Goal: Information Seeking & Learning: Learn about a topic

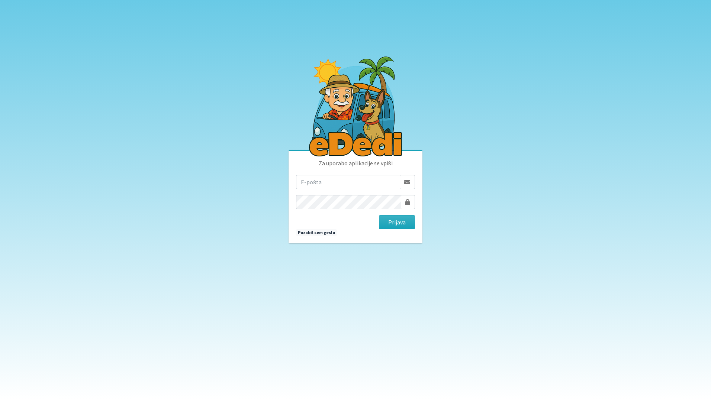
click at [377, 184] on input "email" at bounding box center [348, 182] width 104 height 14
type input "katja.skulj@erps.si"
click at [379, 215] on button "Prijava" at bounding box center [397, 222] width 36 height 14
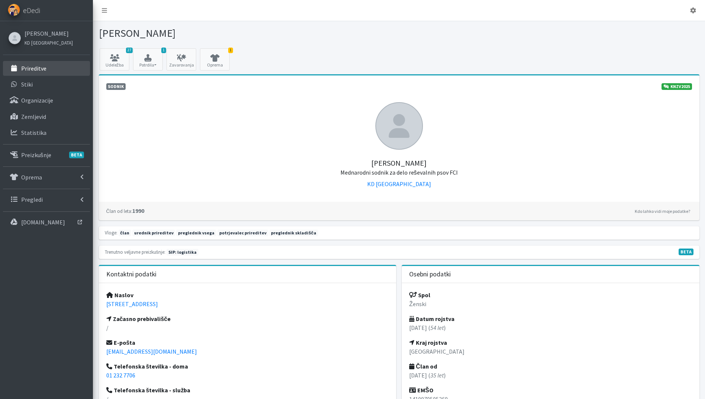
click at [62, 67] on link "Prireditve" at bounding box center [46, 68] width 87 height 15
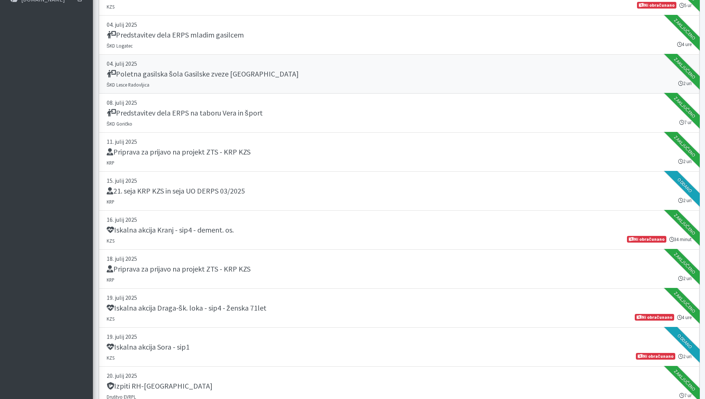
scroll to position [446, 0]
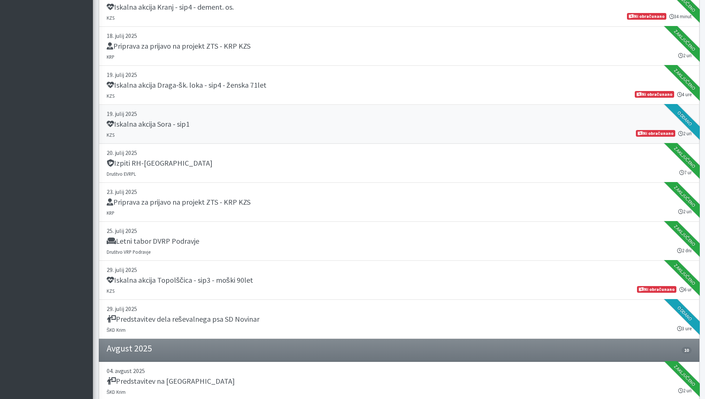
click at [247, 127] on div "Iskalna akcija Sora - sip1" at bounding box center [399, 125] width 585 height 10
click at [228, 326] on link "29. julij 2025 Predstavitev dela reševalnega psa SD Novinar ŠKD Krim 3 ure Odda…" at bounding box center [399, 319] width 601 height 39
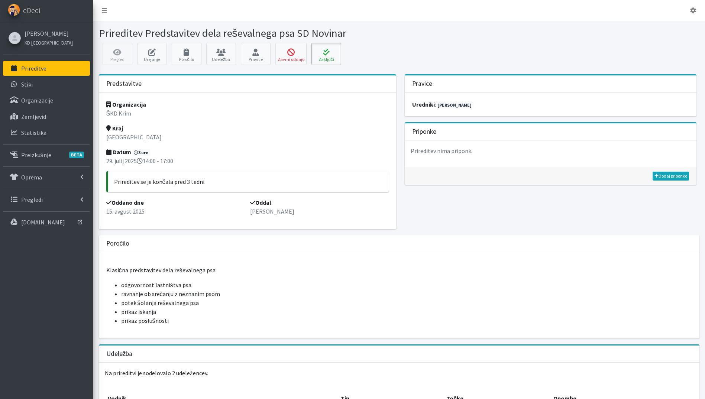
click at [333, 48] on button "Zaključi" at bounding box center [327, 54] width 30 height 22
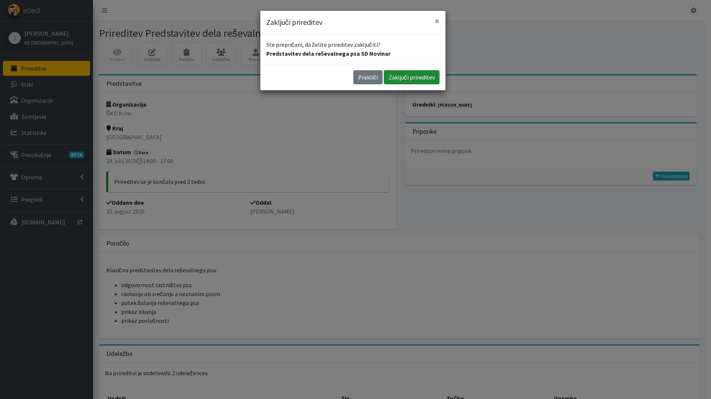
click at [404, 74] on button "Zaključi prireditev" at bounding box center [412, 77] width 56 height 14
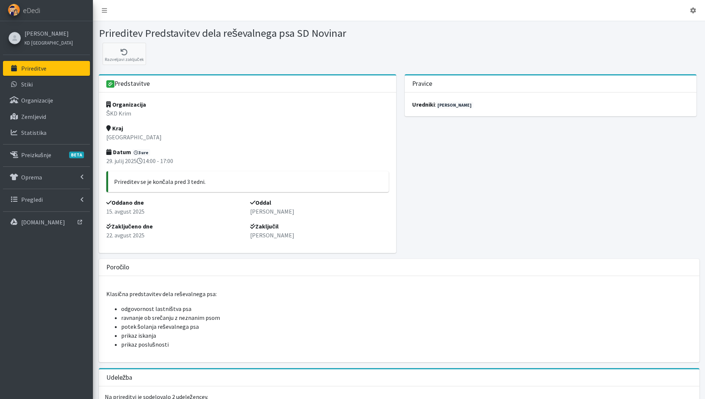
click at [33, 68] on p "Prireditve" at bounding box center [33, 68] width 25 height 7
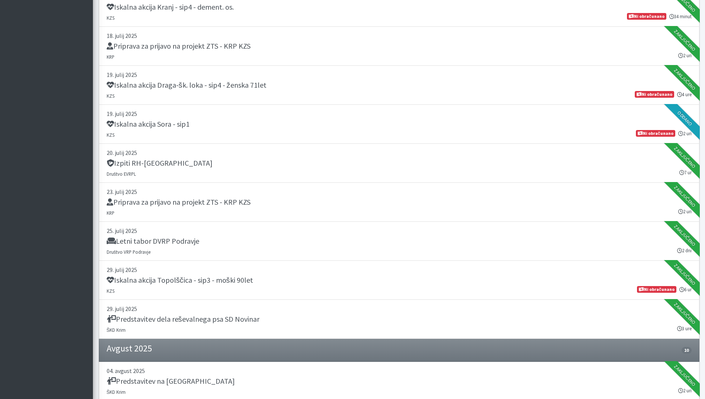
scroll to position [669, 0]
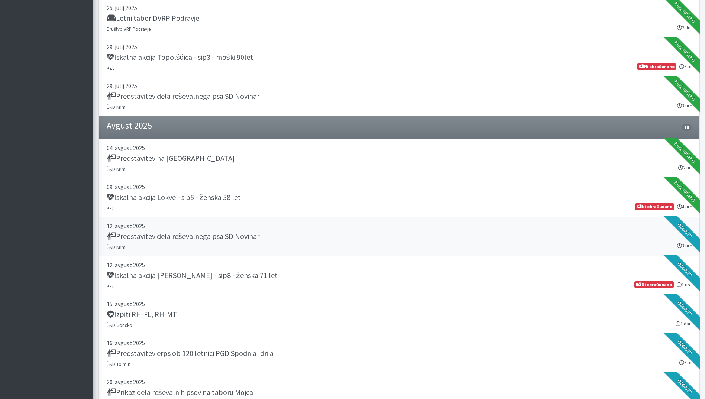
click at [255, 247] on link "12. avgust 2025 Predstavitev dela reševalnega psa SD Novinar ŠKD Krim 3 ure Odd…" at bounding box center [399, 236] width 601 height 39
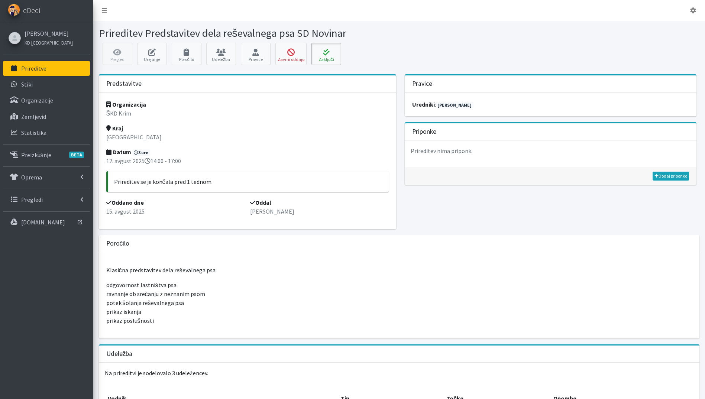
click at [325, 53] on icon at bounding box center [326, 52] width 25 height 7
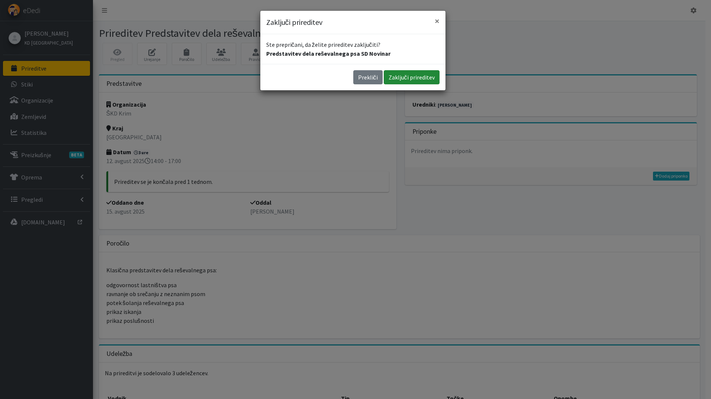
click at [393, 81] on button "Zaključi prireditev" at bounding box center [412, 77] width 56 height 14
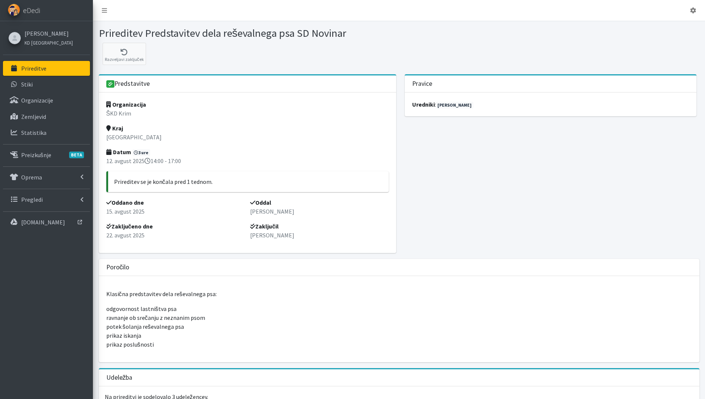
click at [52, 67] on link "Prireditve" at bounding box center [46, 68] width 87 height 15
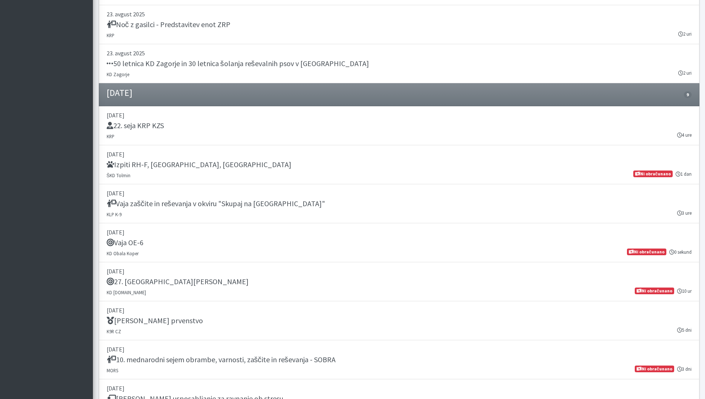
scroll to position [892, 0]
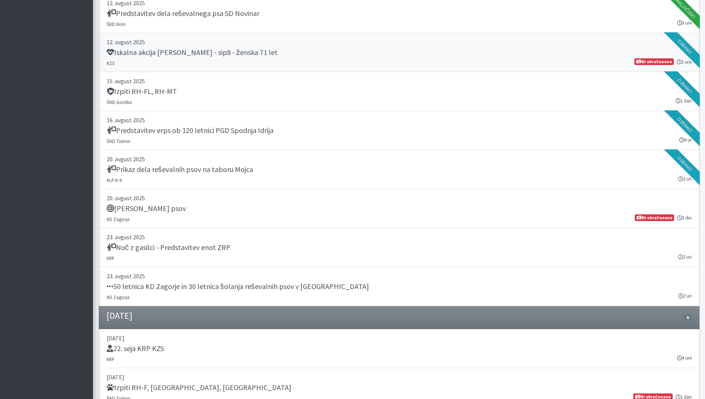
click at [213, 47] on link "12. avgust 2025 Iskalna akcija Močile - Črnomelj - sip8 - ženska 71 let KZS 1 u…" at bounding box center [399, 52] width 601 height 39
click at [233, 138] on link "16. avgust 2025 Predstavitev erps ob 120 letnici PGD Spodnja Idrija ŠKD Tolmin …" at bounding box center [399, 130] width 601 height 39
click at [186, 172] on h5 "Prikaz dela reševalnih psov na taboru Mojca" at bounding box center [180, 169] width 146 height 9
click at [197, 212] on div "Tabor reševalnih psov" at bounding box center [399, 209] width 585 height 10
click at [188, 246] on h5 "Noč z gasilci - Predstavitev enot ZRP" at bounding box center [169, 247] width 124 height 9
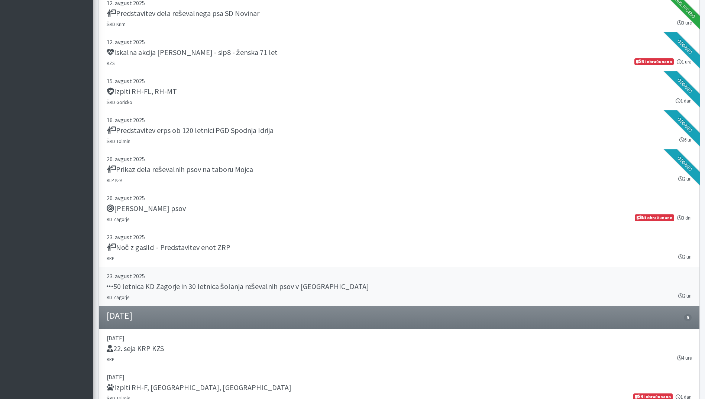
click at [238, 291] on h5 "50 letnica KD Zagorje in 30 letnica šolanja reševalnih psov v Zasavju" at bounding box center [238, 286] width 262 height 9
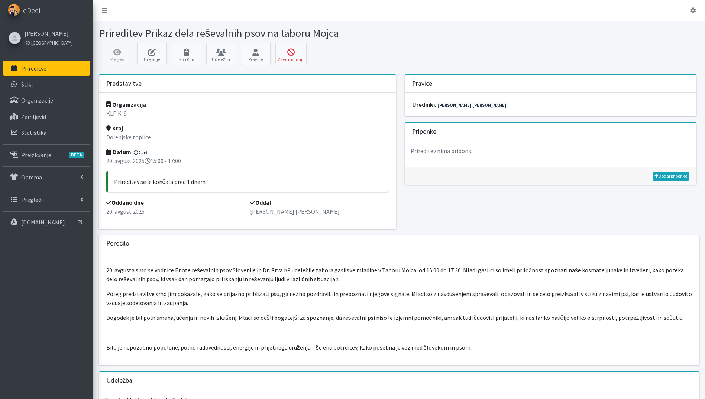
scroll to position [196, 0]
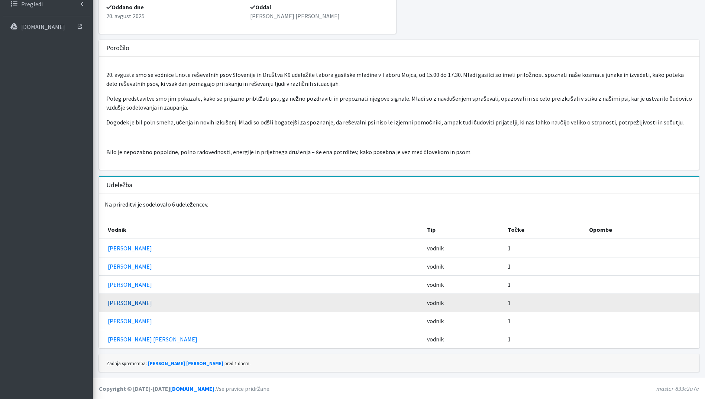
click at [139, 305] on link "Simona Tomažin" at bounding box center [130, 302] width 44 height 7
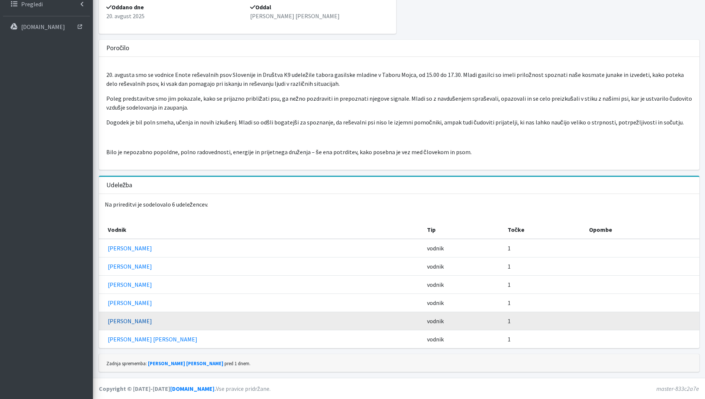
click at [137, 322] on link "Katjuša Remih" at bounding box center [130, 320] width 44 height 7
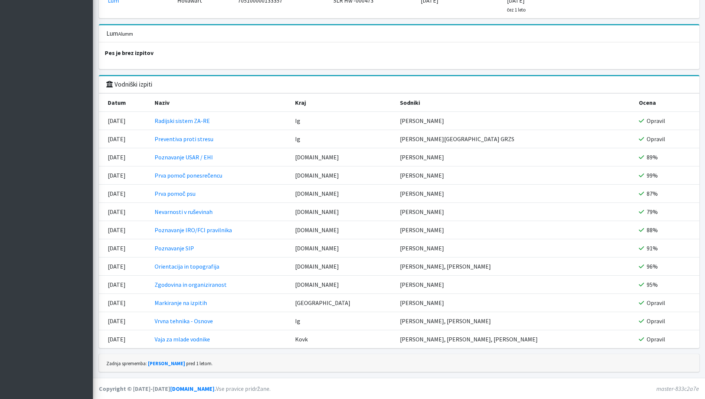
scroll to position [650, 0]
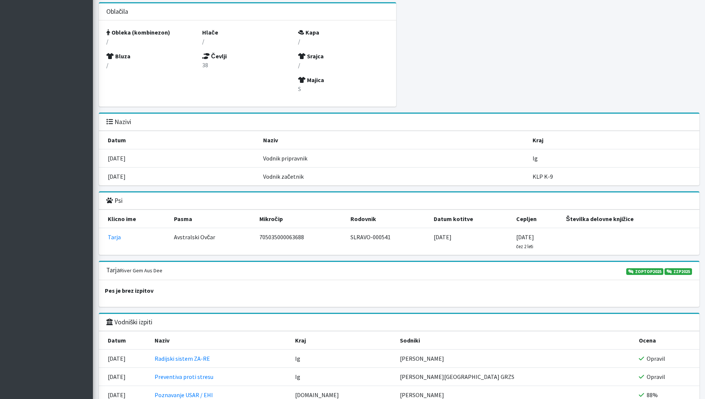
scroll to position [892, 0]
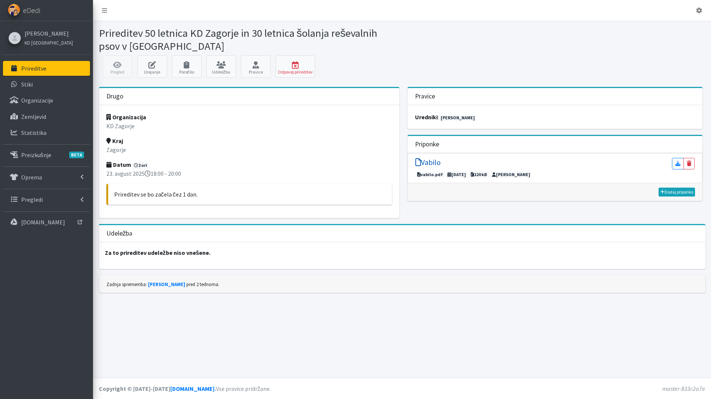
click at [434, 160] on h5 "Vabilo" at bounding box center [427, 162] width 25 height 9
click at [45, 68] on p "Prireditve" at bounding box center [33, 68] width 25 height 7
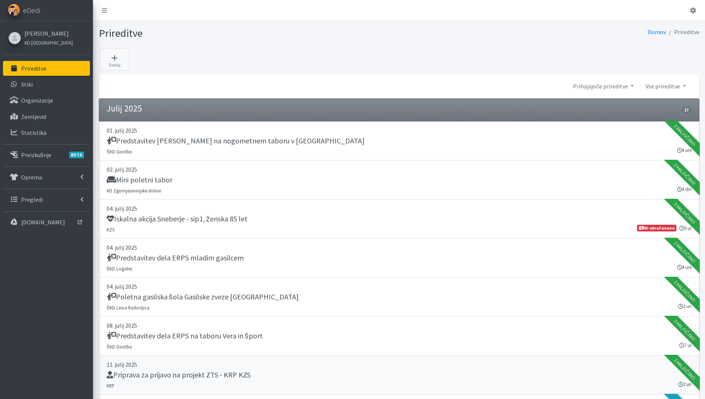
drag, startPoint x: 356, startPoint y: 371, endPoint x: 360, endPoint y: 371, distance: 4.1
click at [356, 371] on div "Priprava za prijavo na projekt ZTS - KRP KZS" at bounding box center [399, 376] width 585 height 10
